Goal: Task Accomplishment & Management: Use online tool/utility

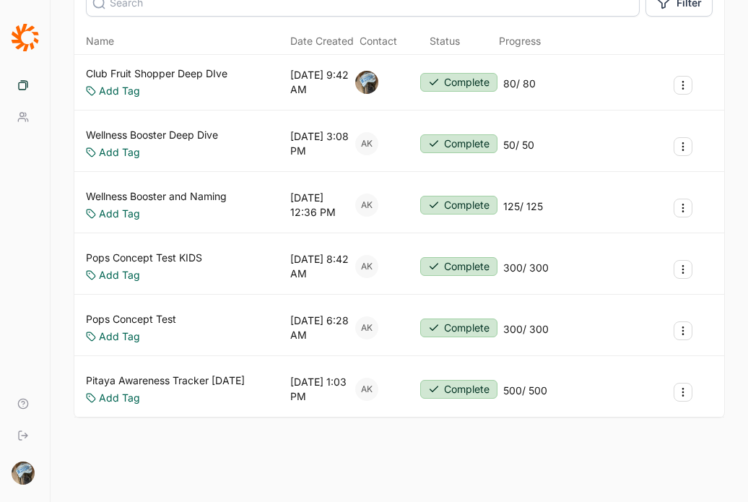
scroll to position [161, 0]
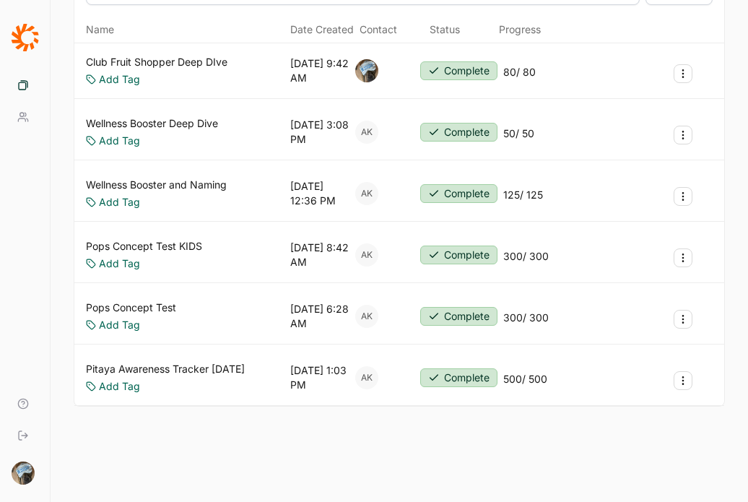
click at [177, 371] on link "Pitaya Awareness Tracker [DATE]" at bounding box center [165, 369] width 159 height 14
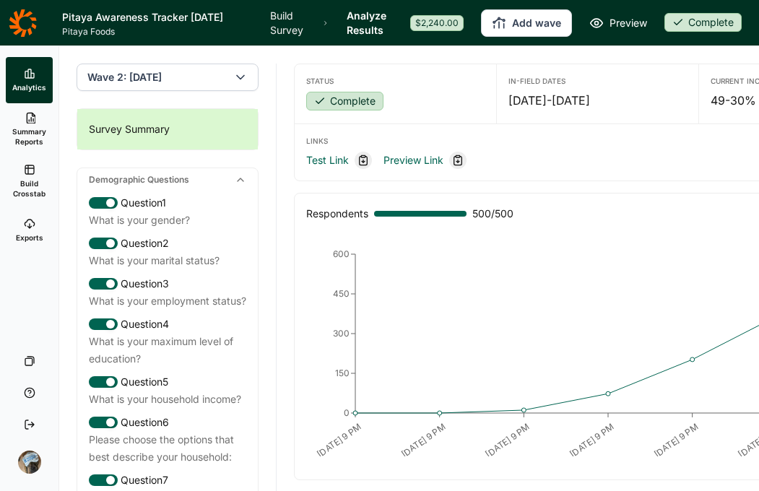
click at [547, 27] on button "Add wave" at bounding box center [526, 22] width 91 height 27
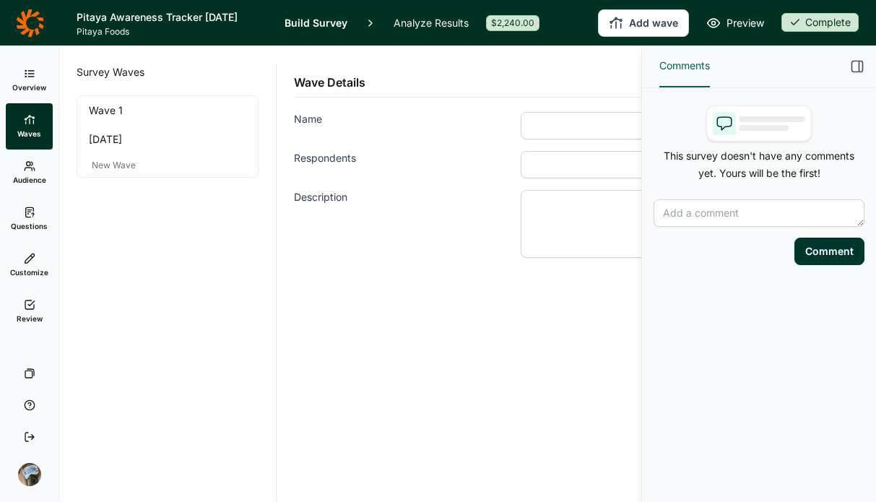
click at [758, 64] on icon "button" at bounding box center [857, 66] width 14 height 14
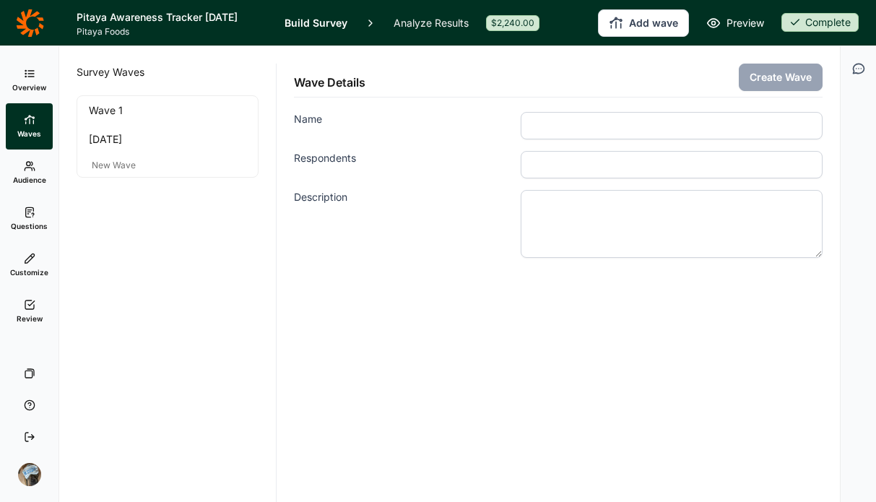
click at [29, 211] on icon at bounding box center [30, 213] width 12 height 12
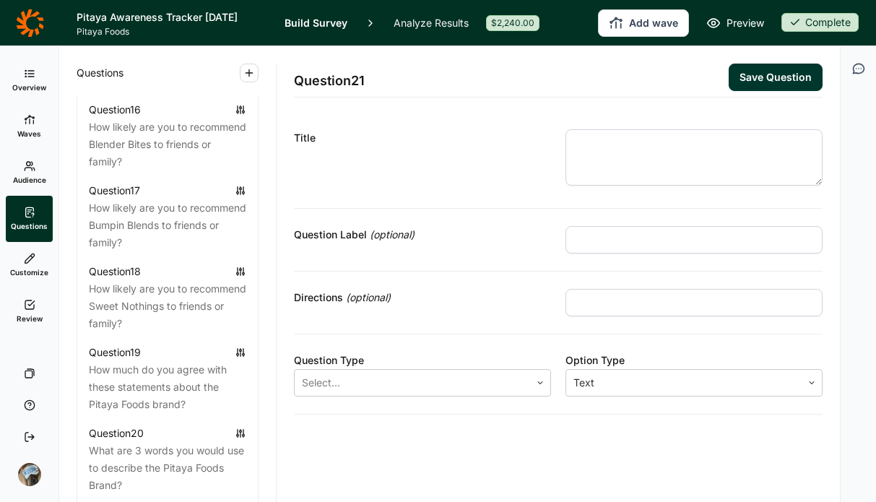
scroll to position [1889, 0]
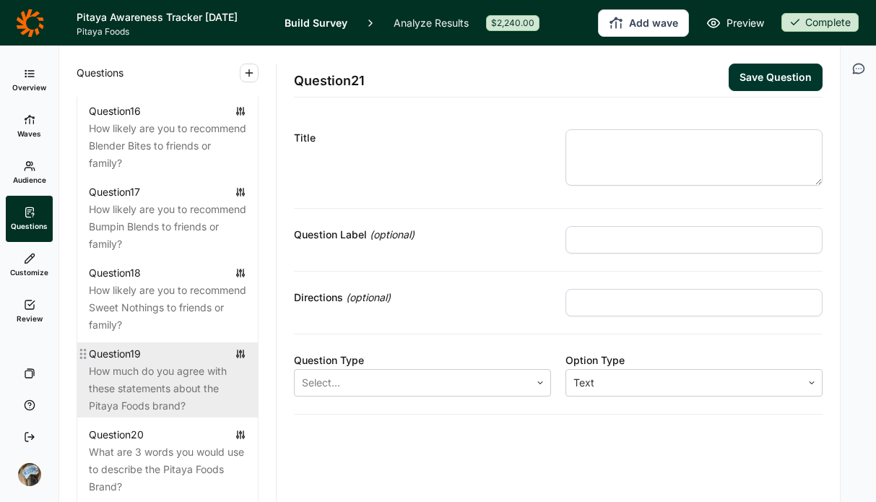
click at [124, 415] on div "How much do you agree with these statements about the Pitaya Foods brand?" at bounding box center [167, 389] width 157 height 52
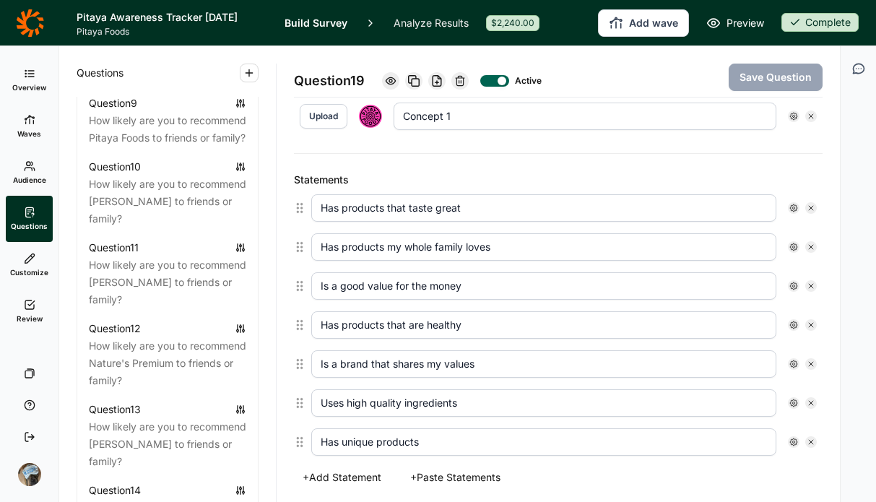
scroll to position [349, 0]
